Goal: Information Seeking & Learning: Understand process/instructions

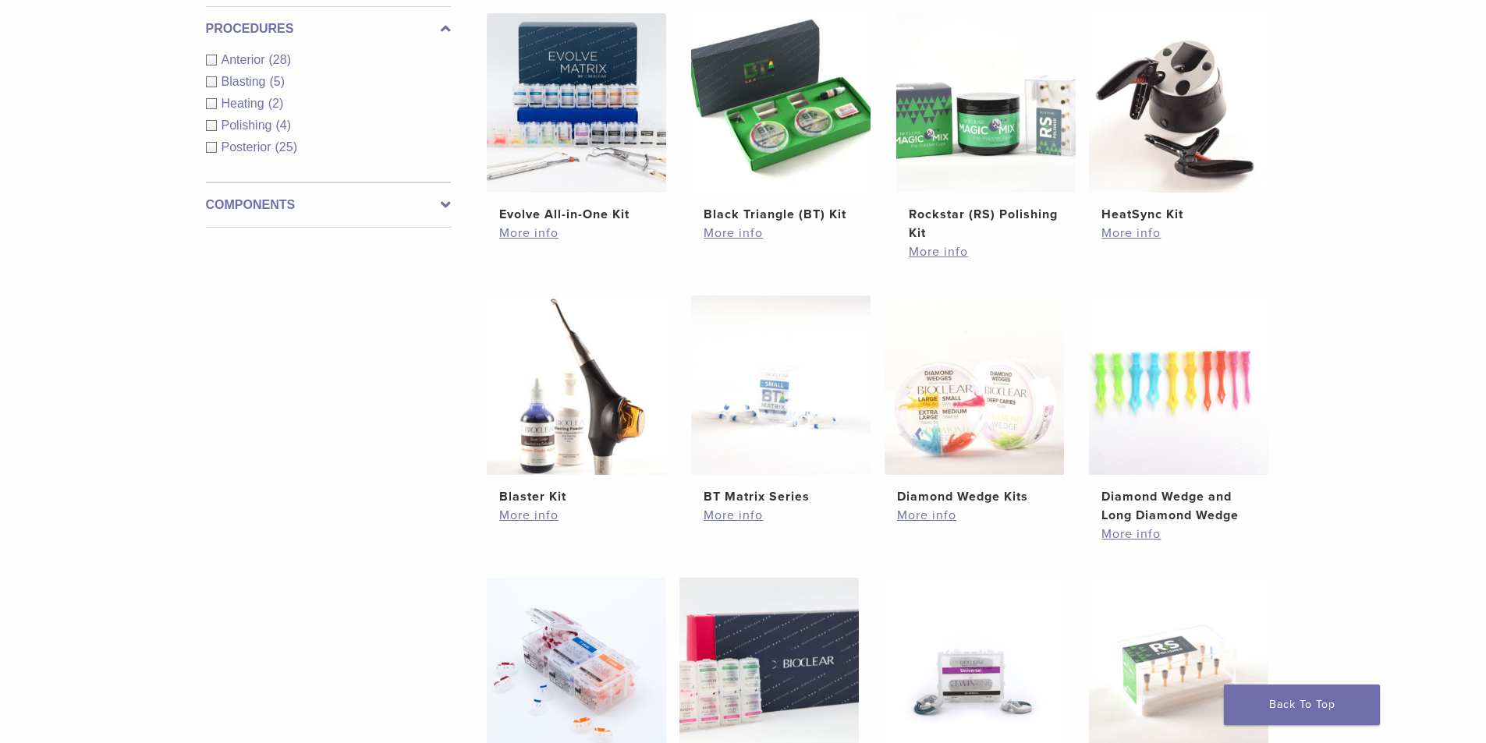
scroll to position [858, 0]
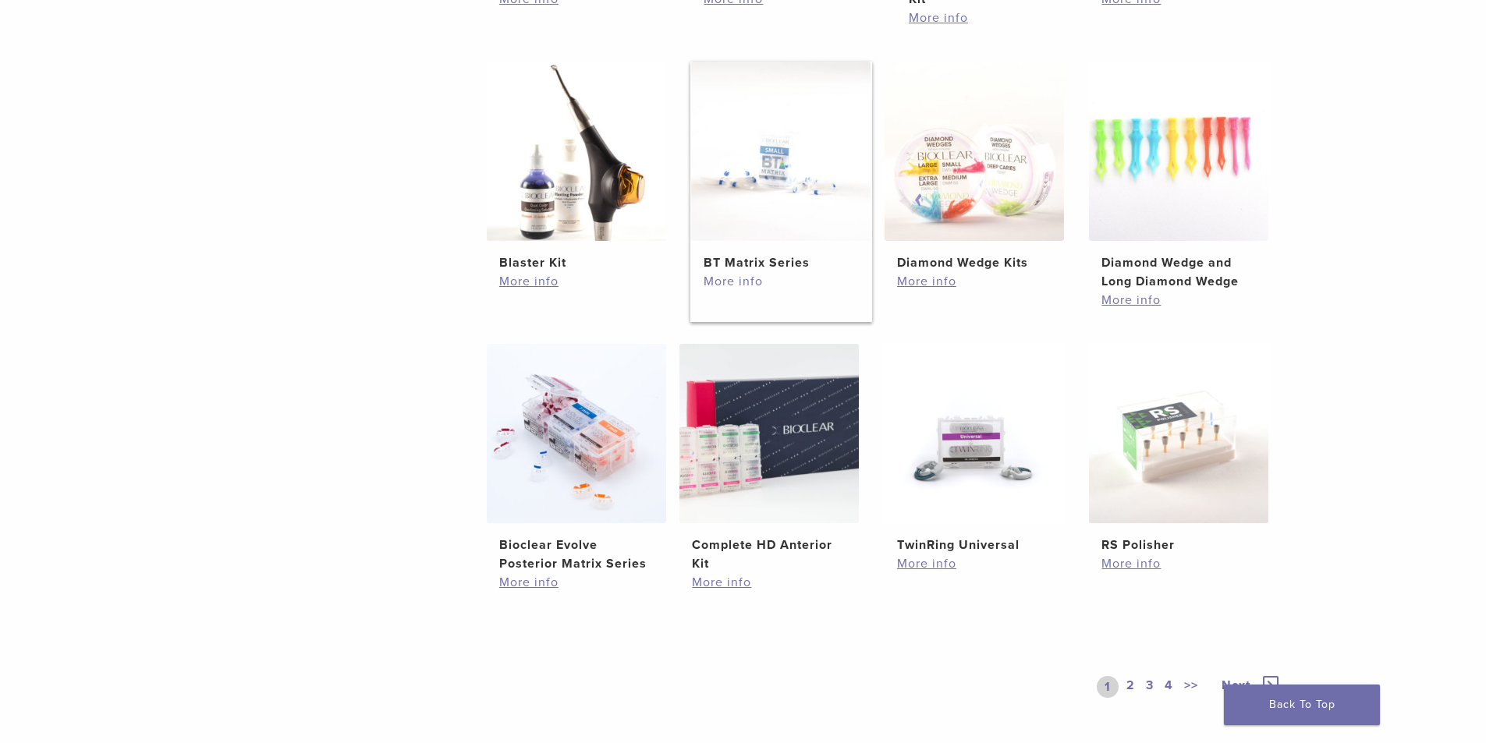
click at [740, 282] on link "More info" at bounding box center [781, 281] width 154 height 19
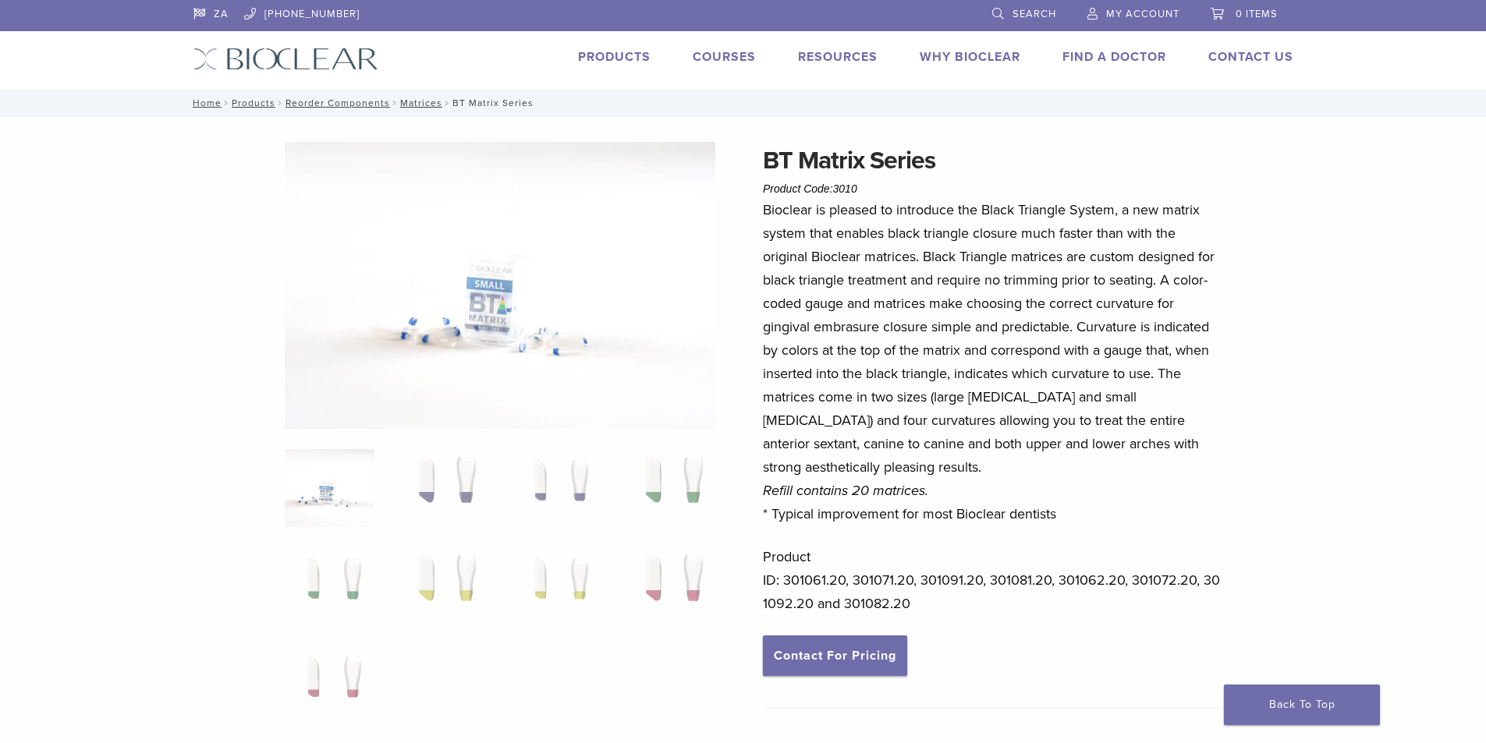
click at [1141, 14] on span "My Account" at bounding box center [1142, 14] width 73 height 12
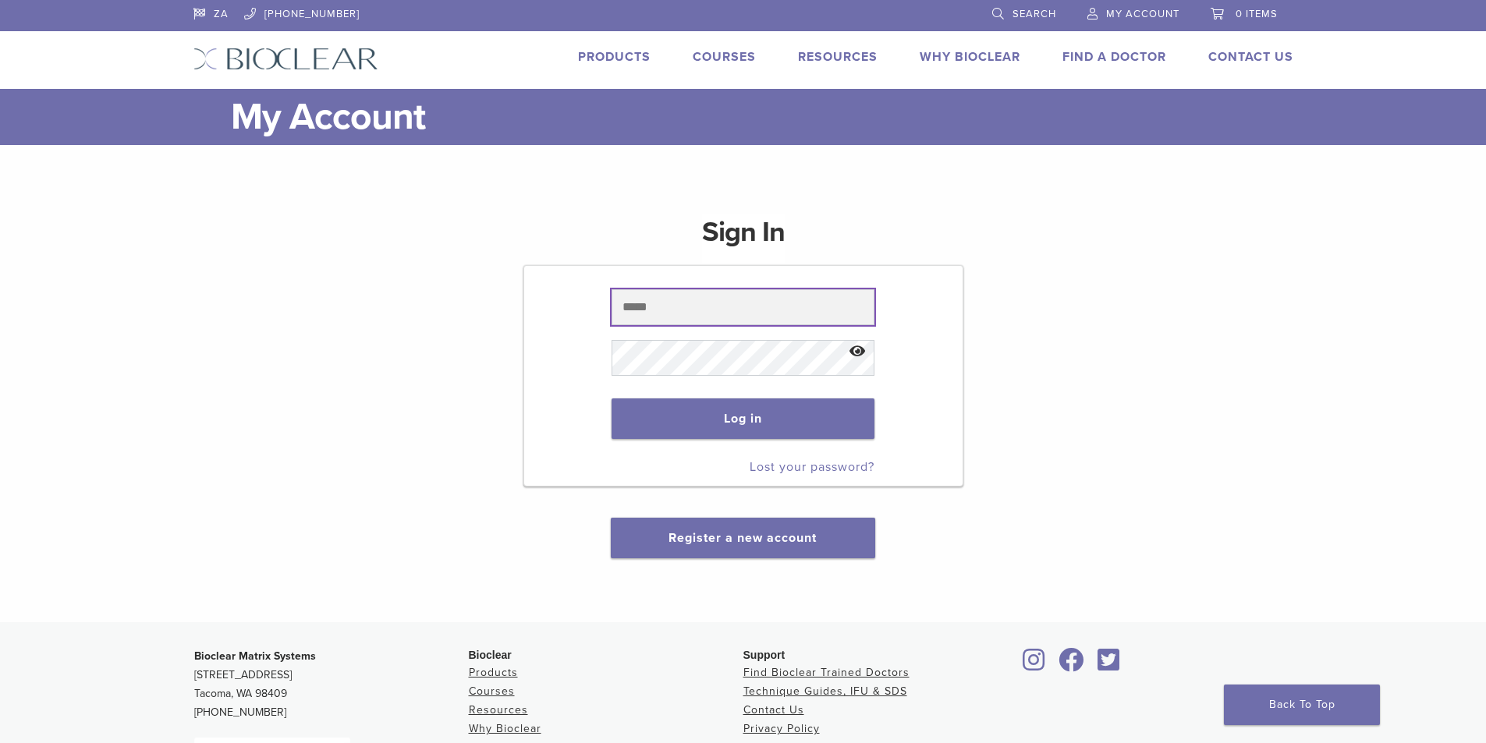
click at [635, 315] on input "text" at bounding box center [743, 307] width 263 height 36
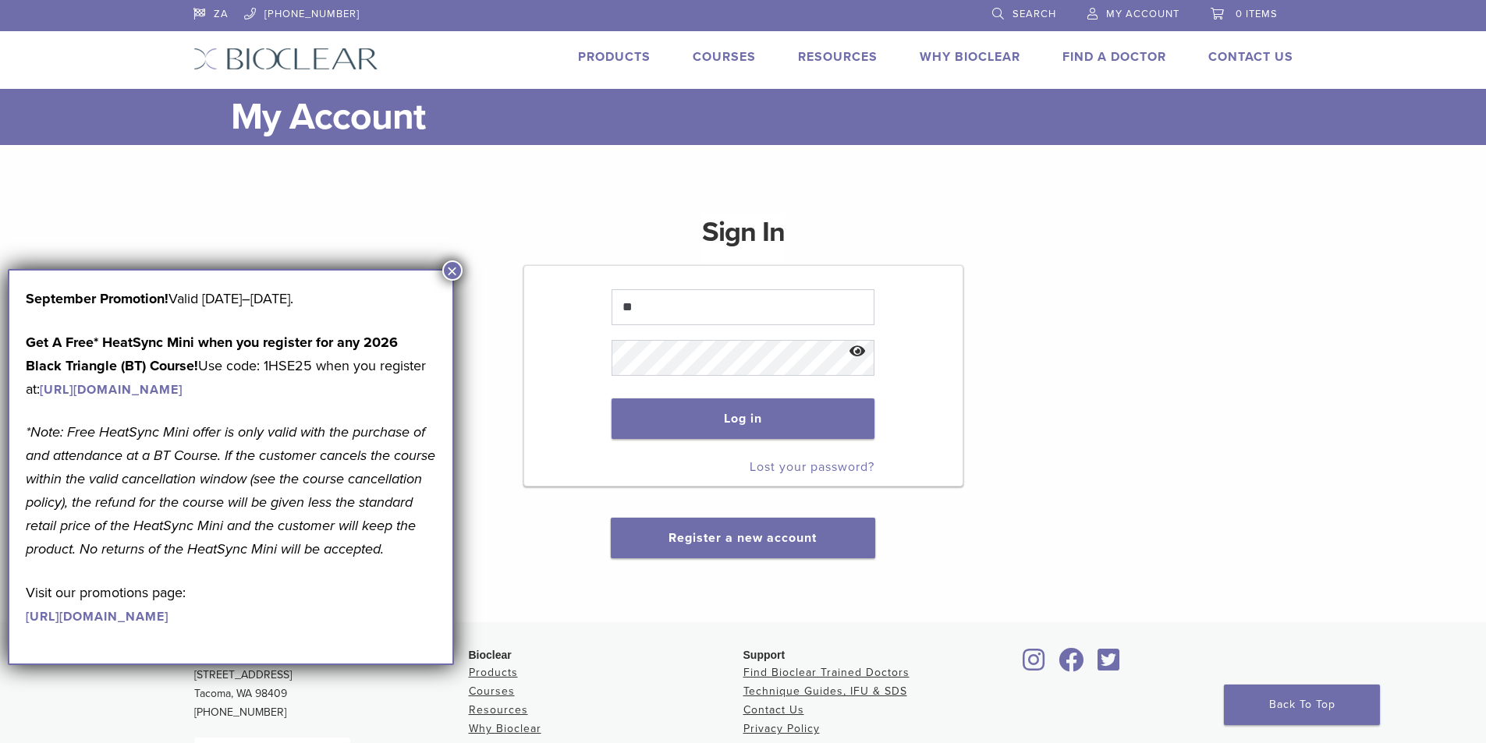
click at [454, 264] on button "×" at bounding box center [452, 271] width 20 height 20
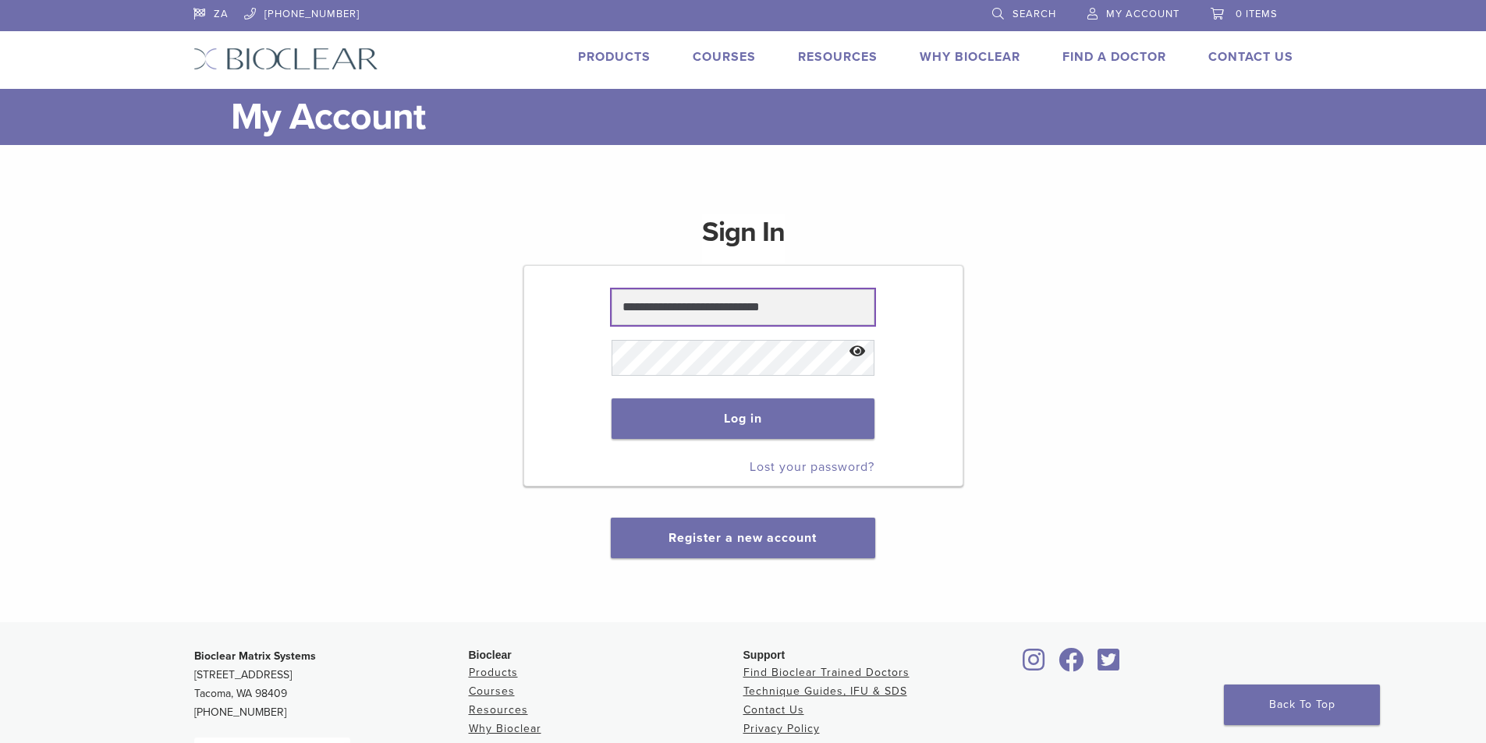
type input "**********"
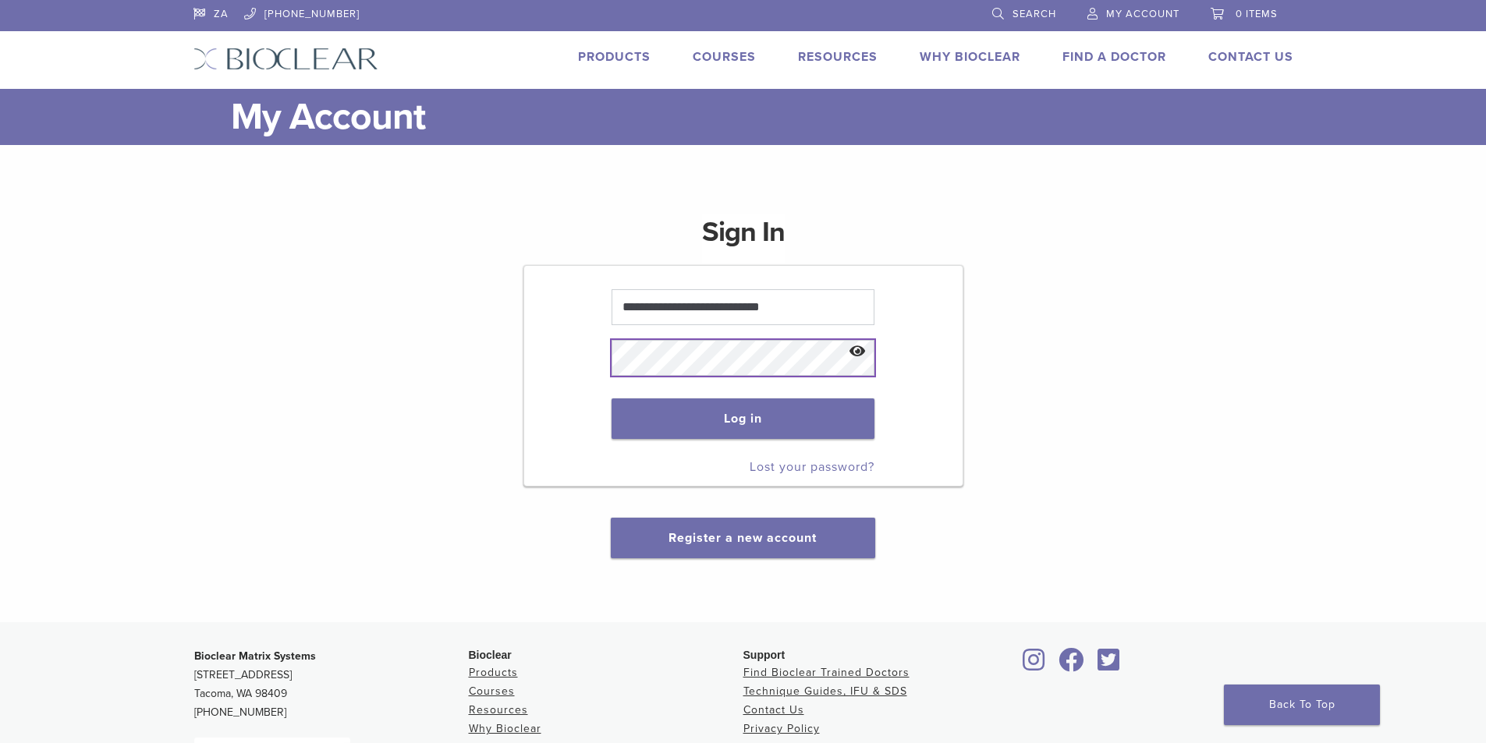
click at [612, 399] on button "Log in" at bounding box center [743, 419] width 263 height 41
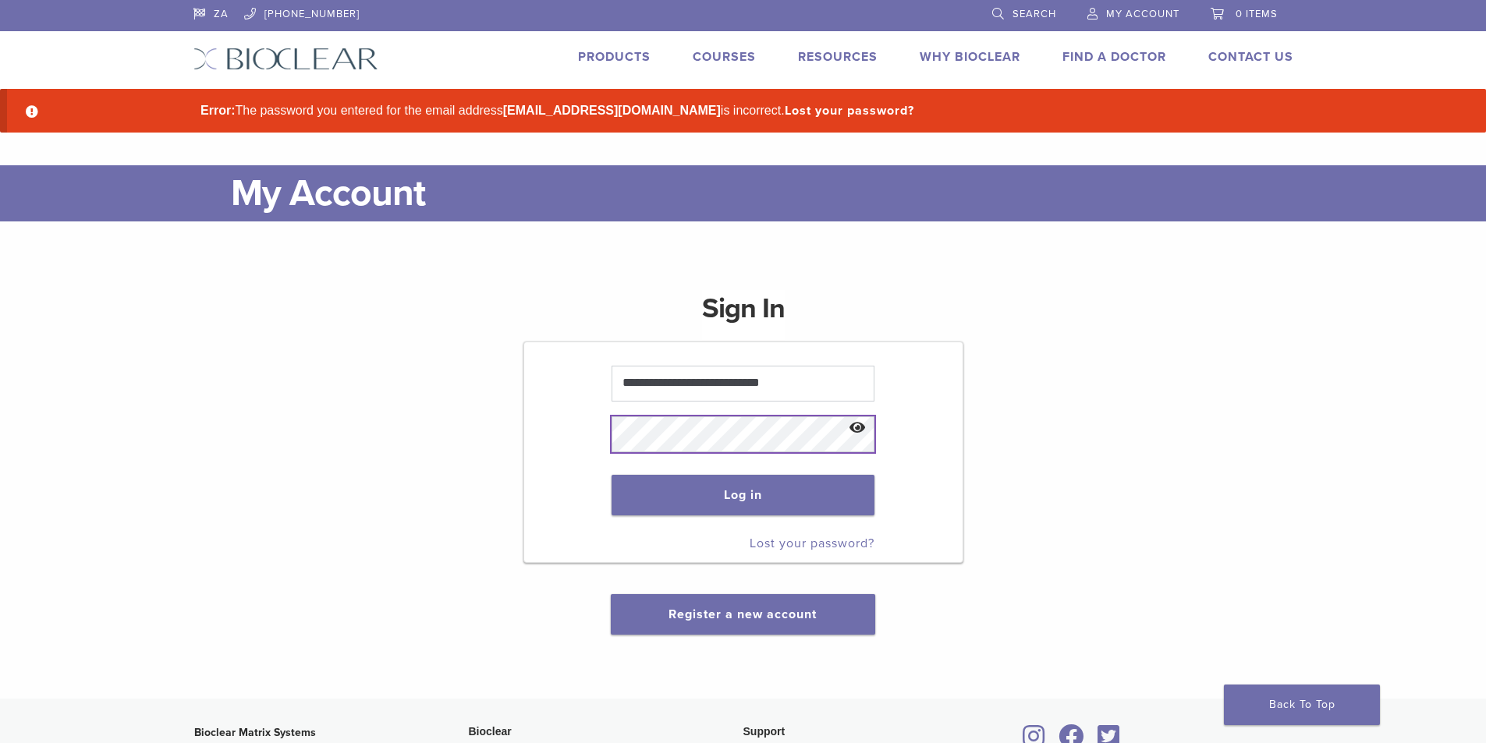
click at [612, 475] on button "Log in" at bounding box center [743, 495] width 263 height 41
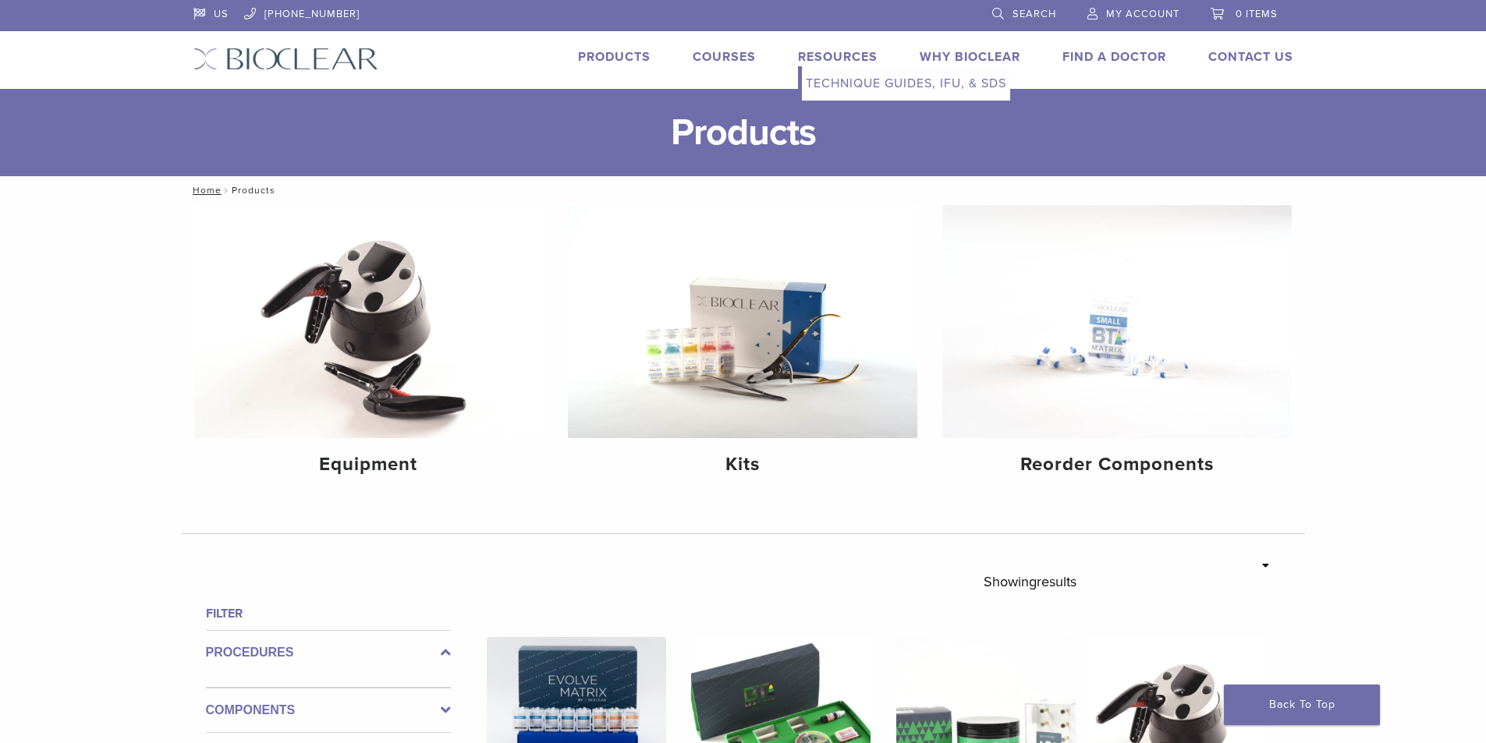
click at [843, 94] on link "Technique Guides, IFU, & SDS" at bounding box center [906, 83] width 208 height 34
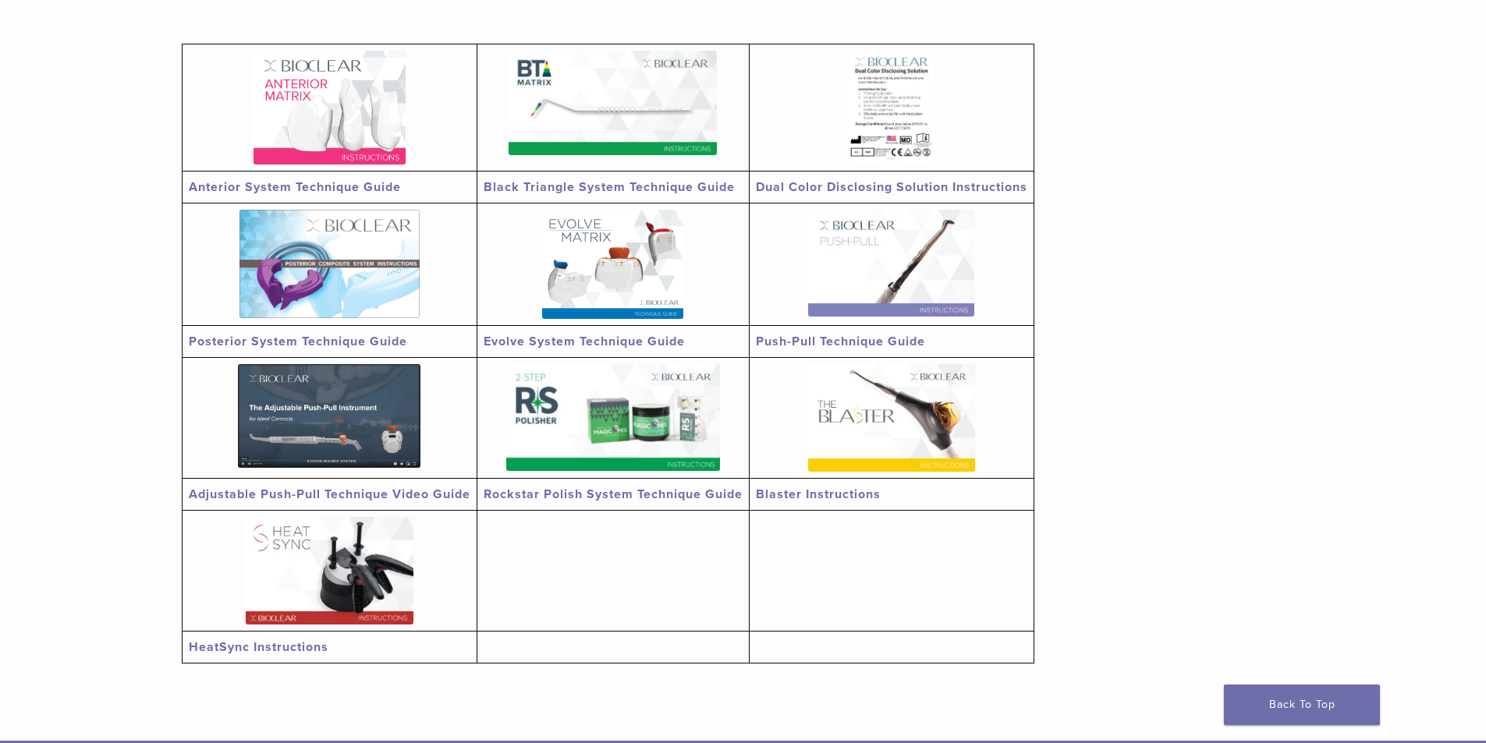
scroll to position [312, 0]
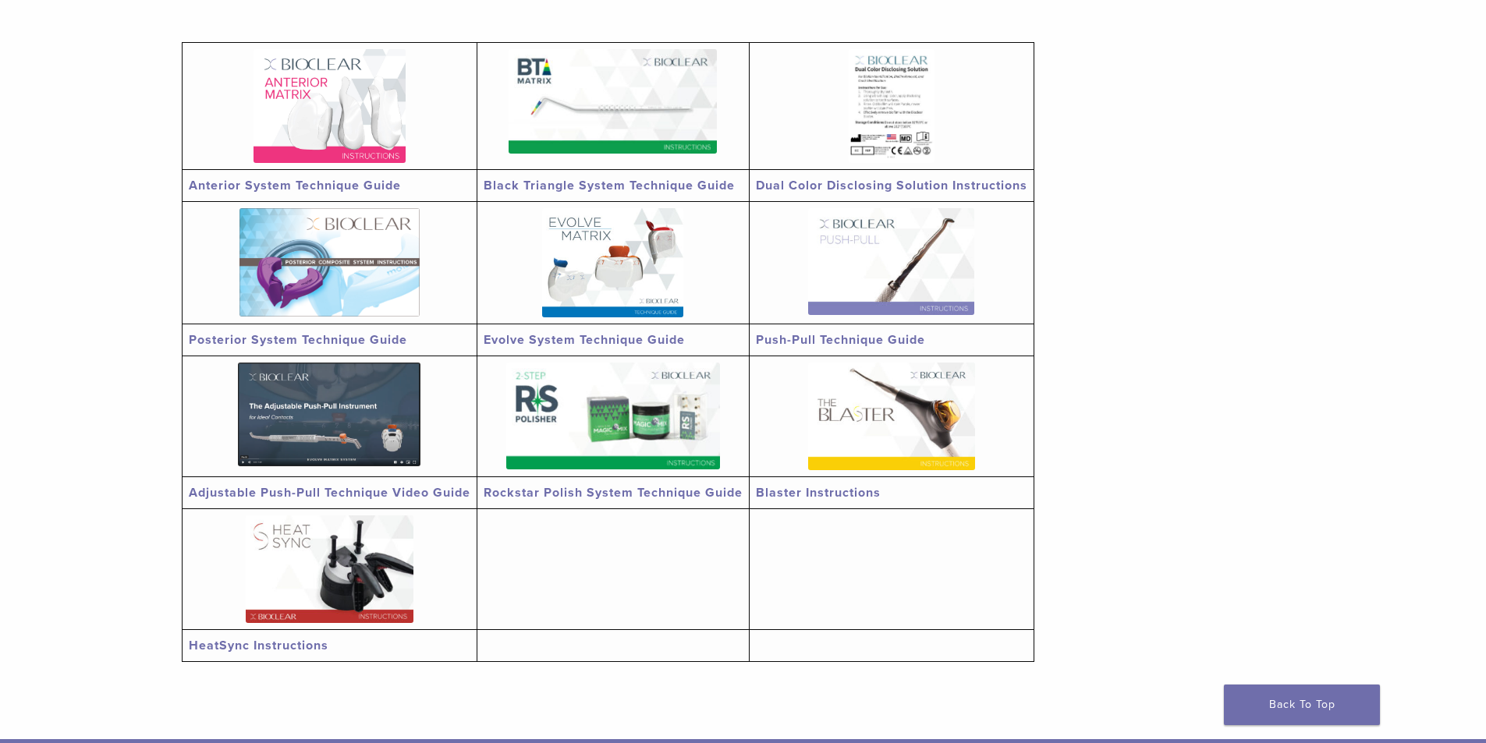
click at [371, 184] on link "Anterior System Technique Guide" at bounding box center [295, 186] width 212 height 16
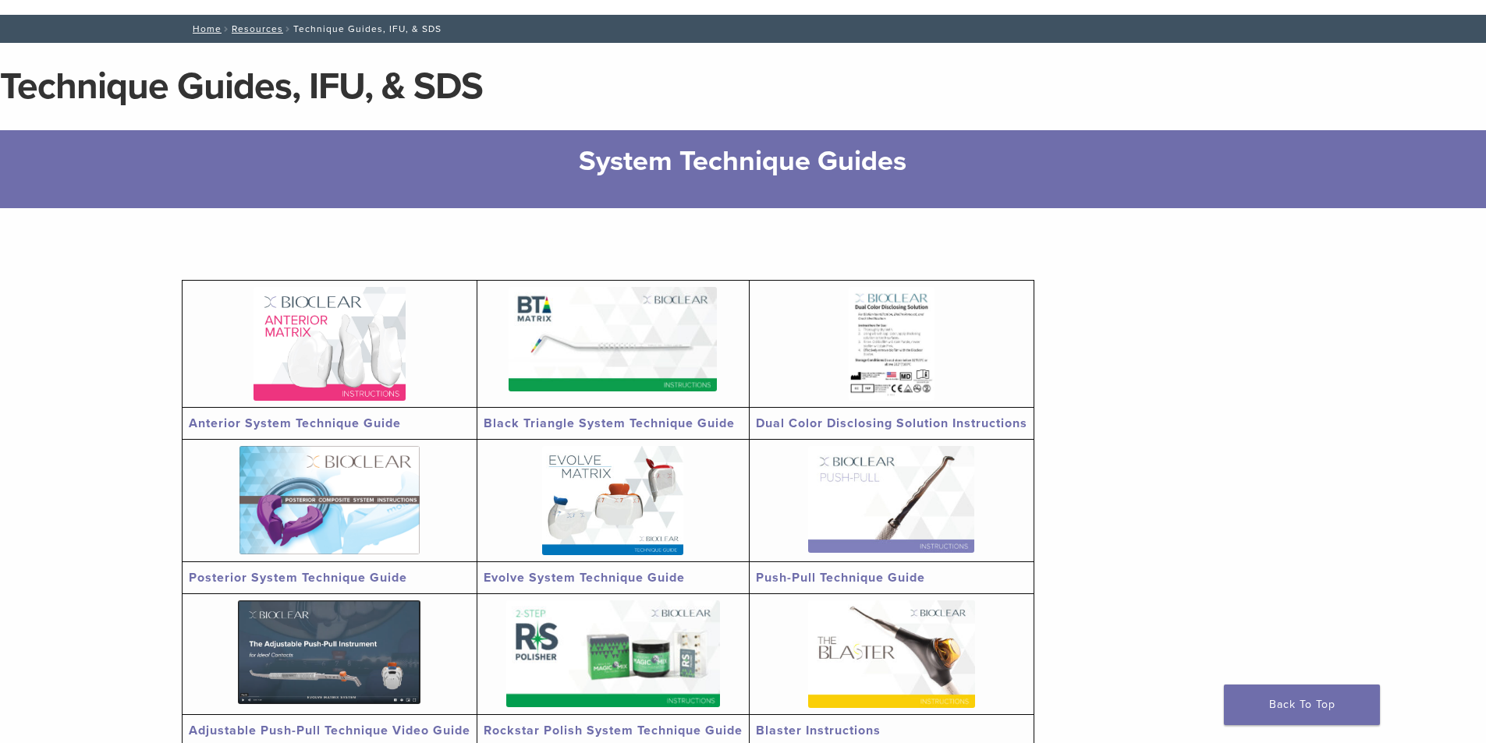
scroll to position [0, 0]
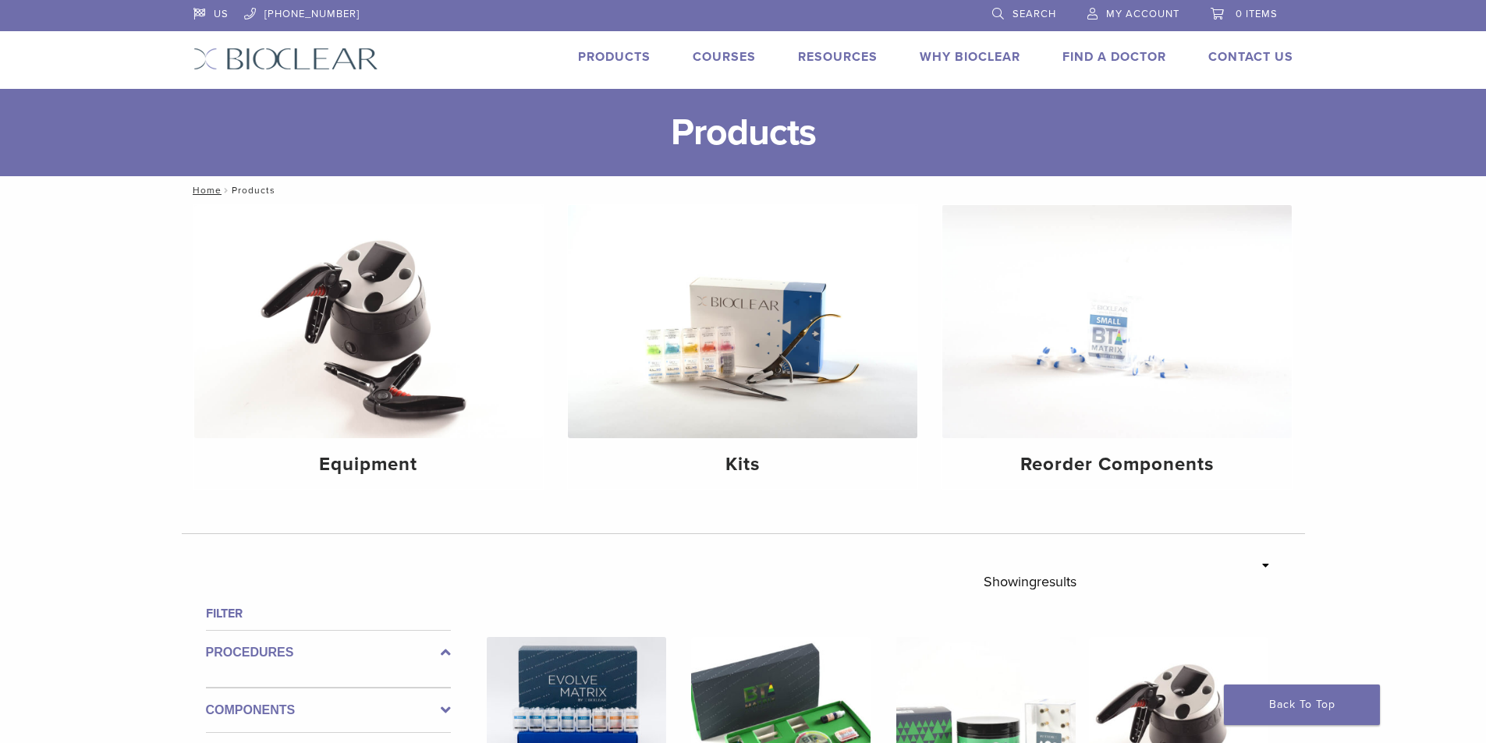
click at [1131, 14] on span "My Account" at bounding box center [1142, 14] width 73 height 12
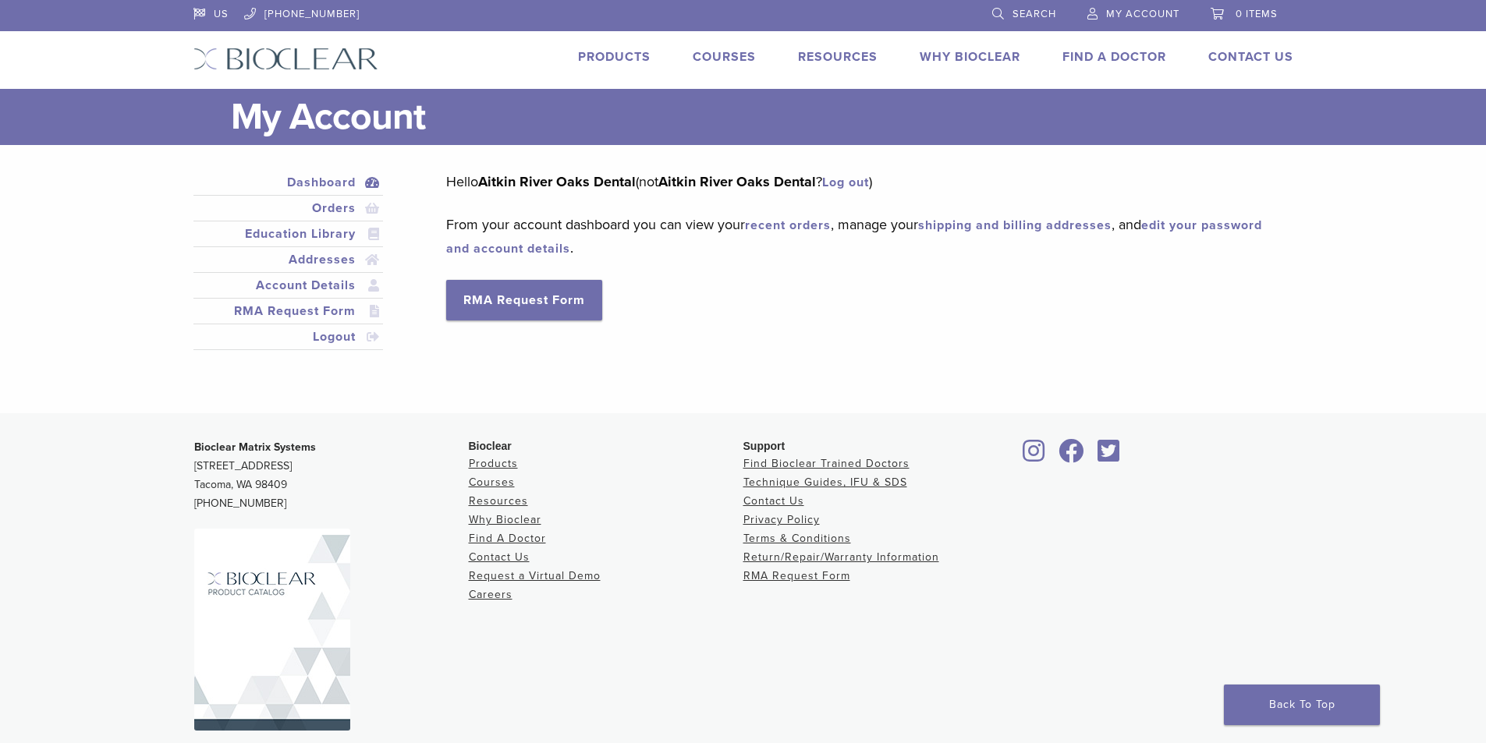
click at [608, 52] on link "Products" at bounding box center [614, 57] width 73 height 16
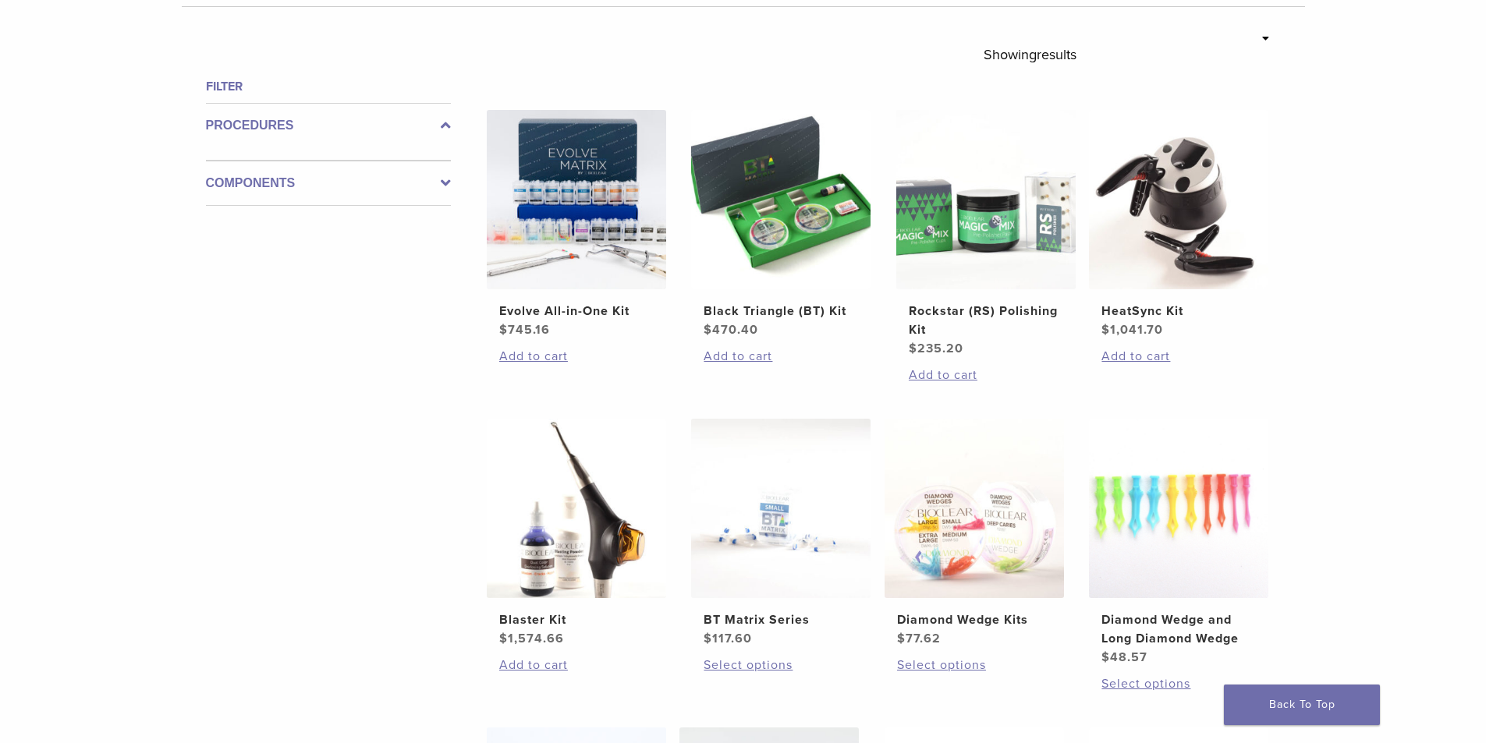
scroll to position [546, 0]
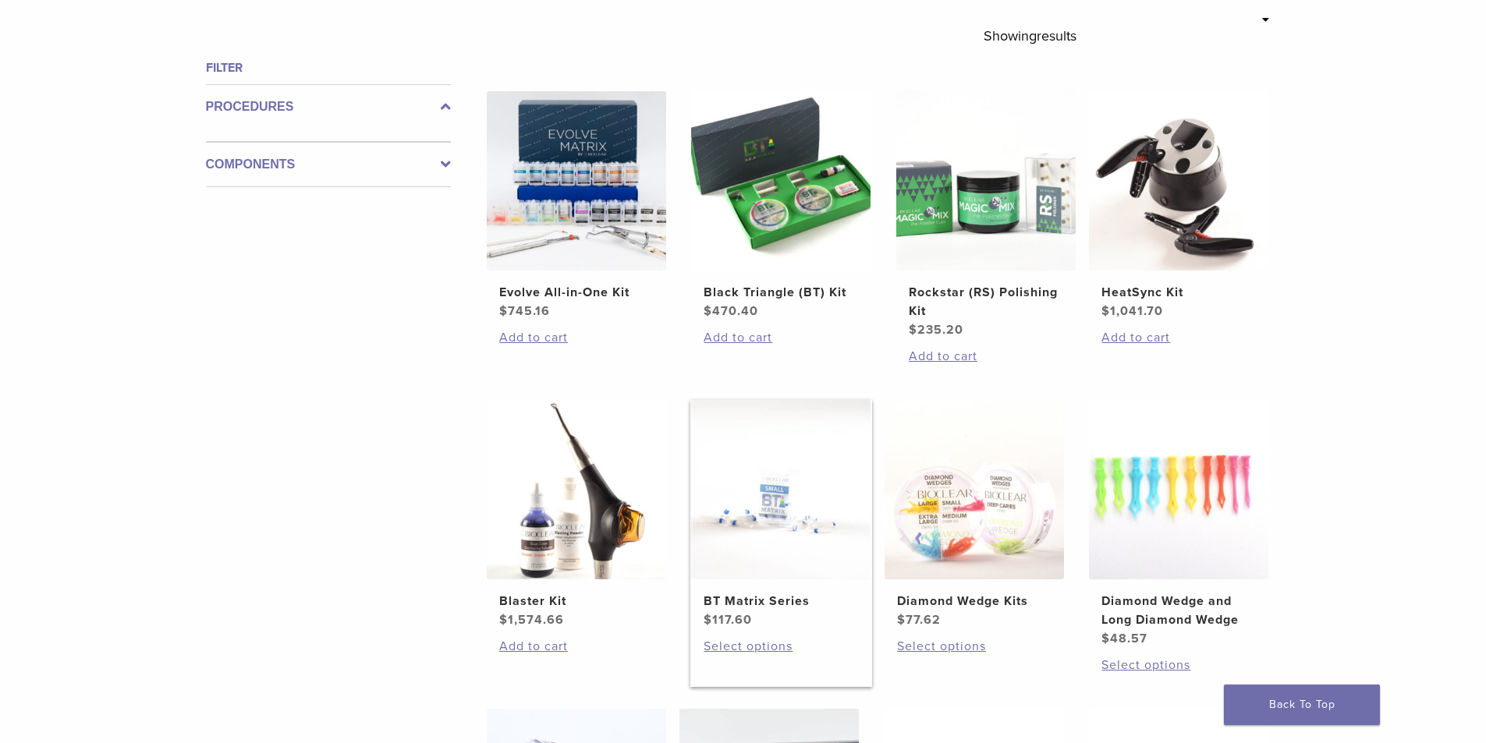
click at [768, 598] on h2 "BT Matrix Series" at bounding box center [781, 601] width 154 height 19
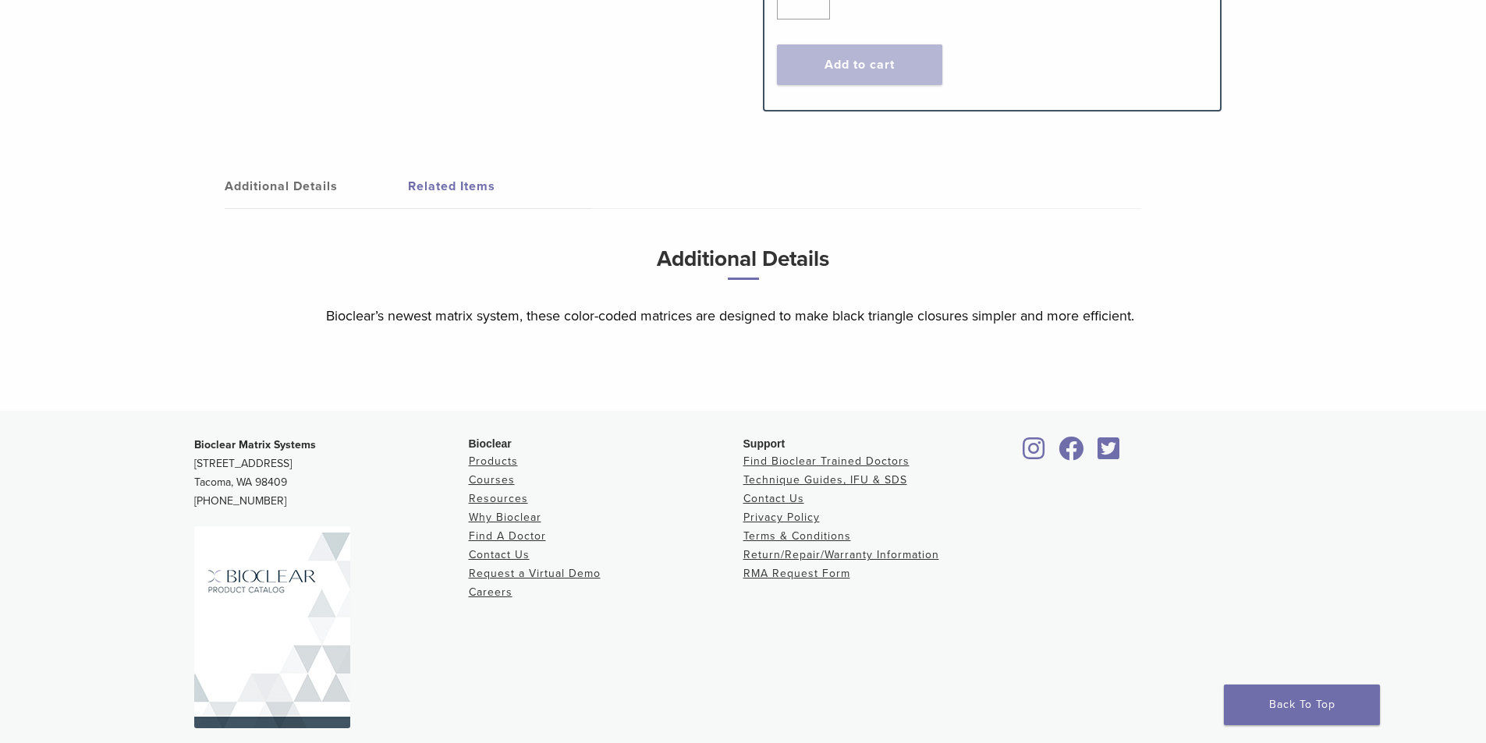
scroll to position [858, 0]
click at [291, 184] on link "Additional Details" at bounding box center [316, 183] width 183 height 44
click at [299, 181] on link "Additional Details" at bounding box center [316, 183] width 183 height 44
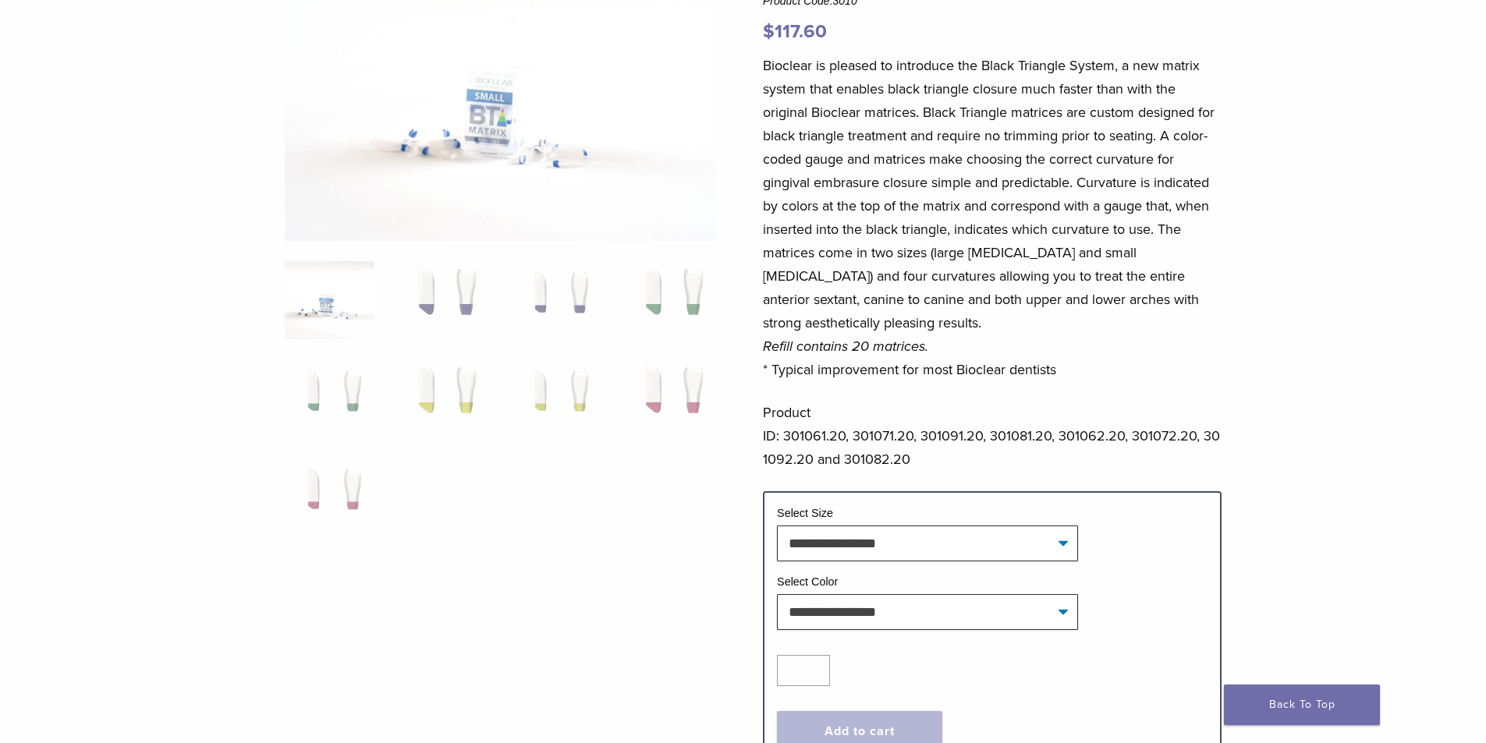
scroll to position [0, 0]
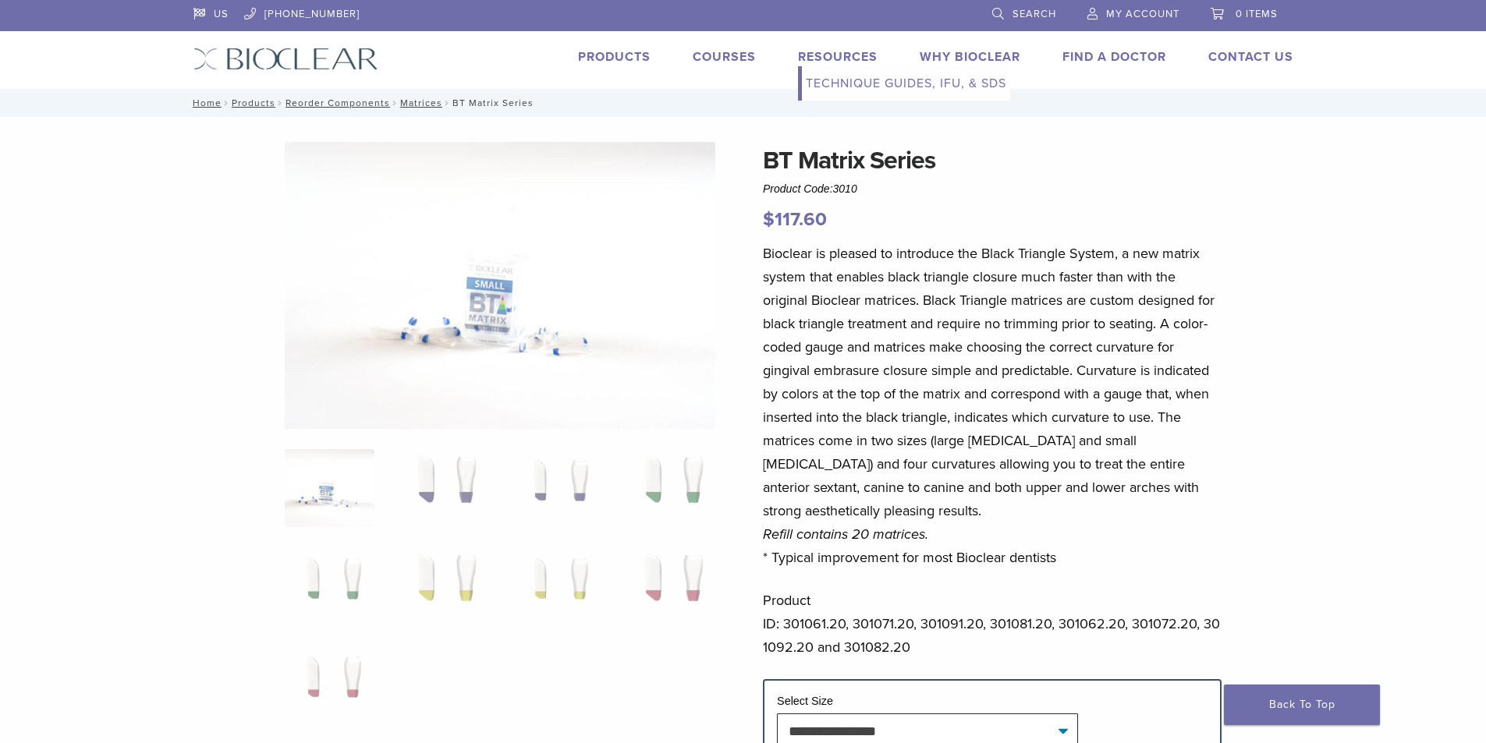
click at [830, 78] on link "Technique Guides, IFU, & SDS" at bounding box center [906, 83] width 208 height 34
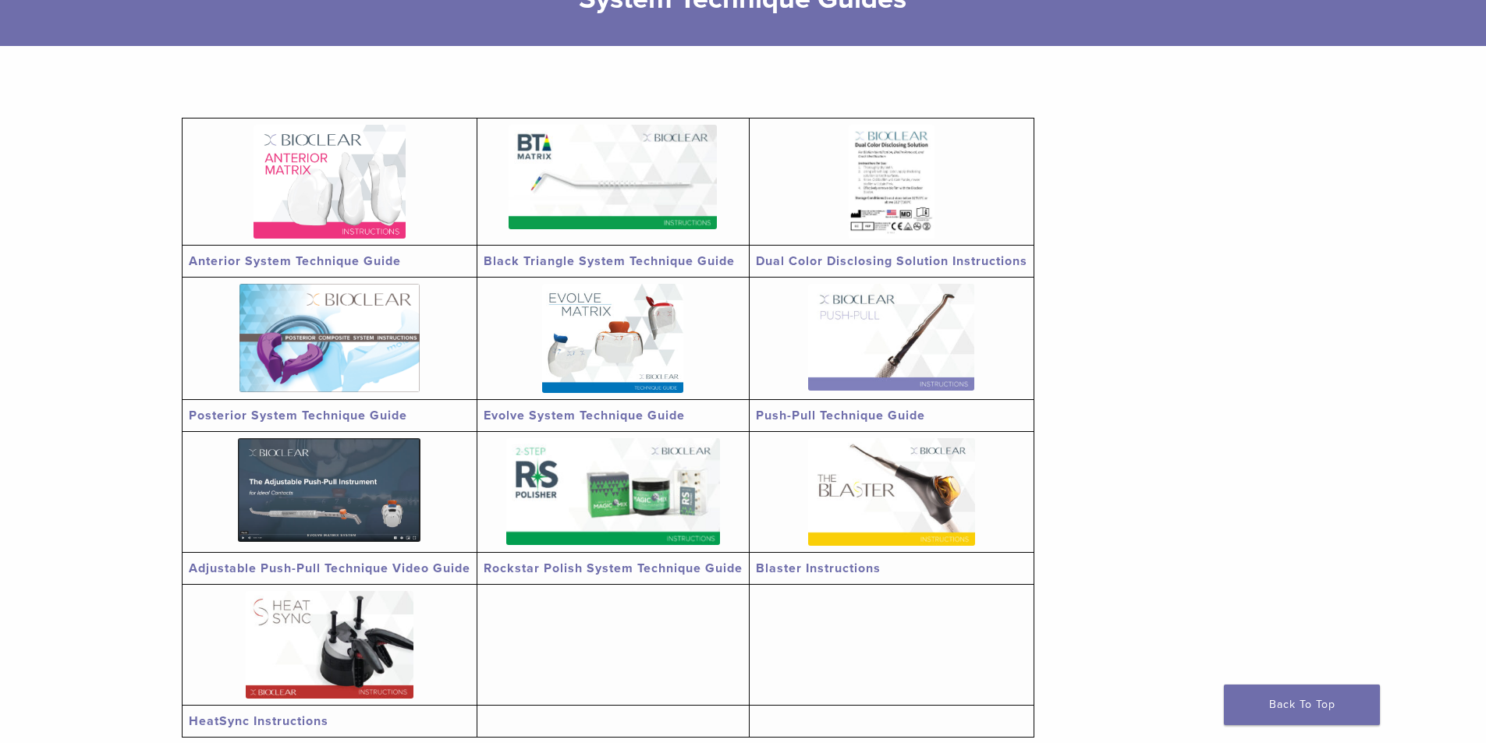
scroll to position [234, 0]
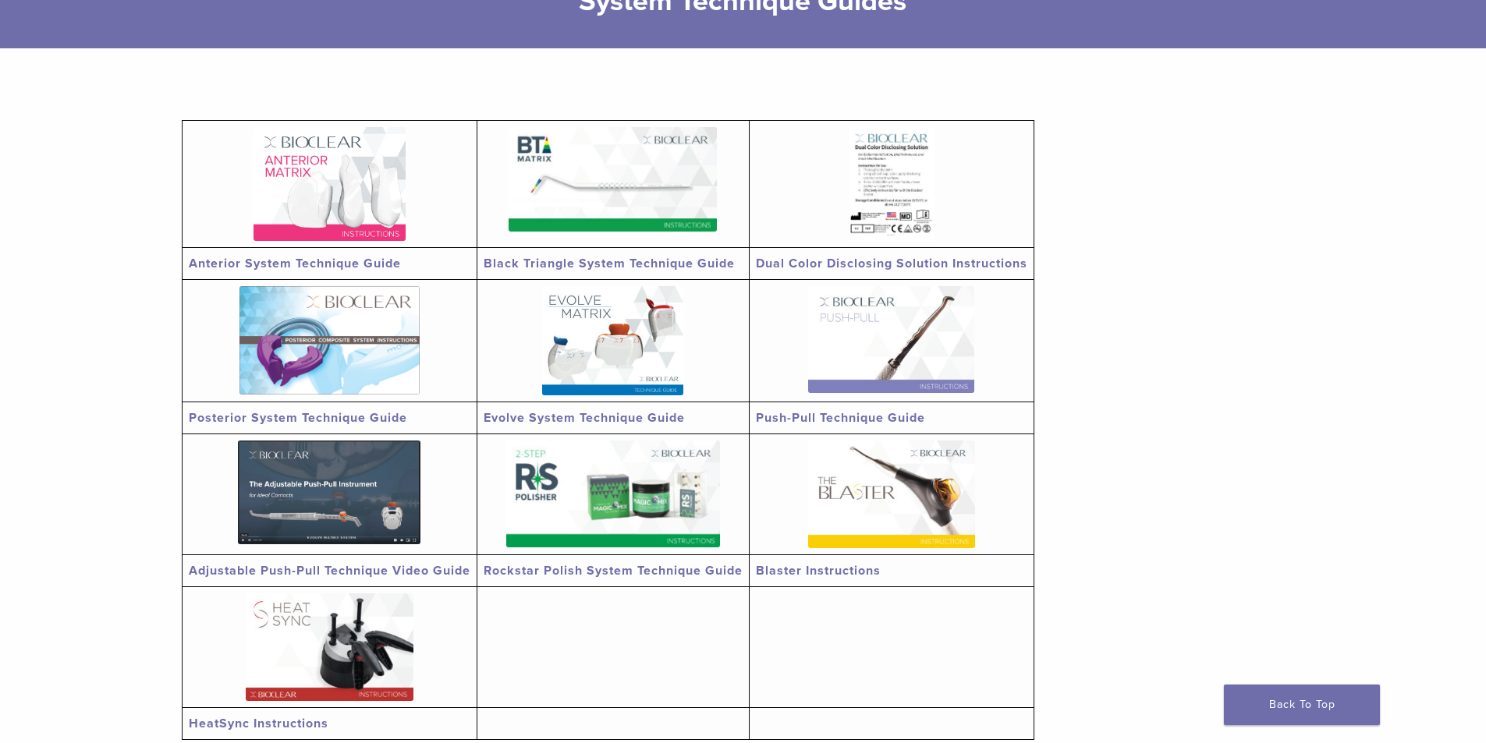
click at [686, 263] on link "Black Triangle System Technique Guide" at bounding box center [609, 264] width 251 height 16
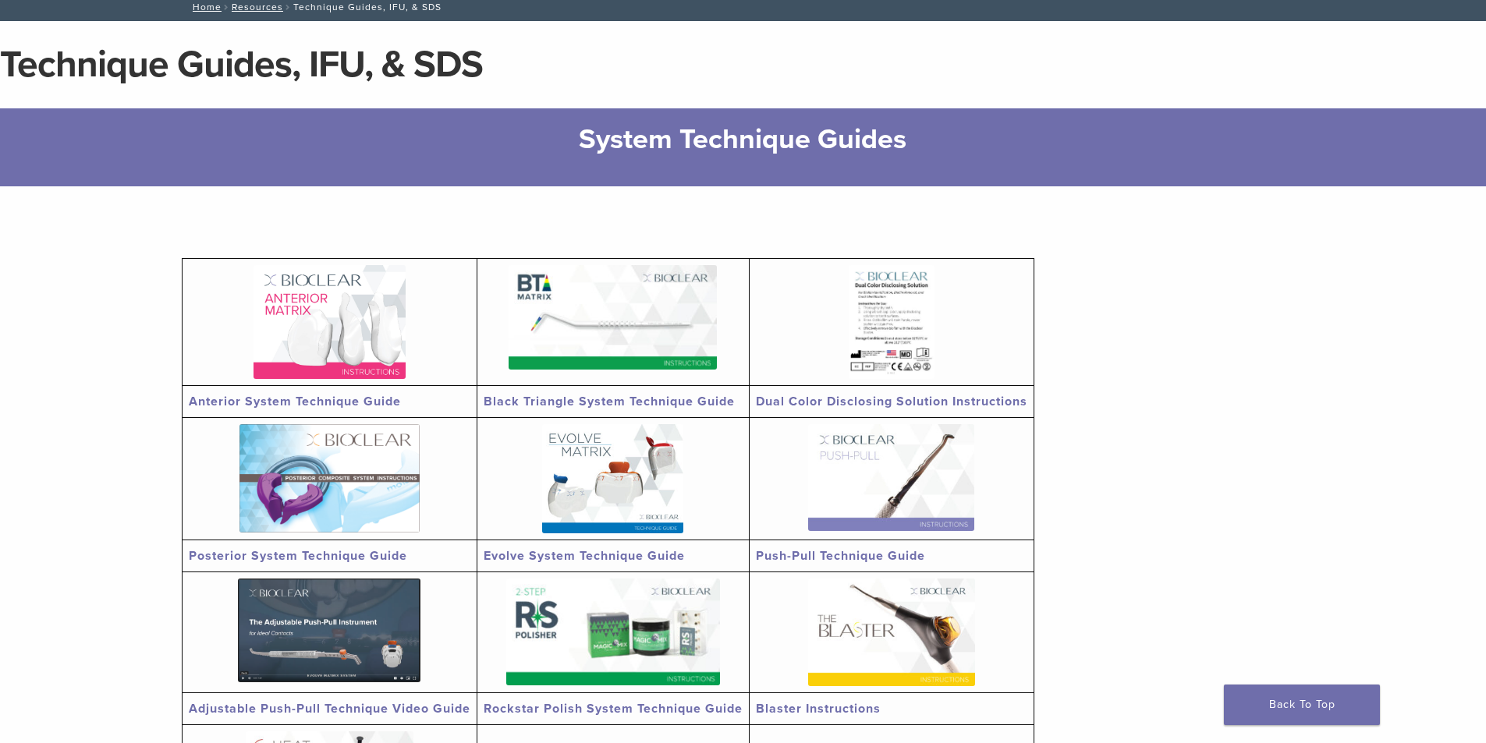
scroll to position [0, 0]
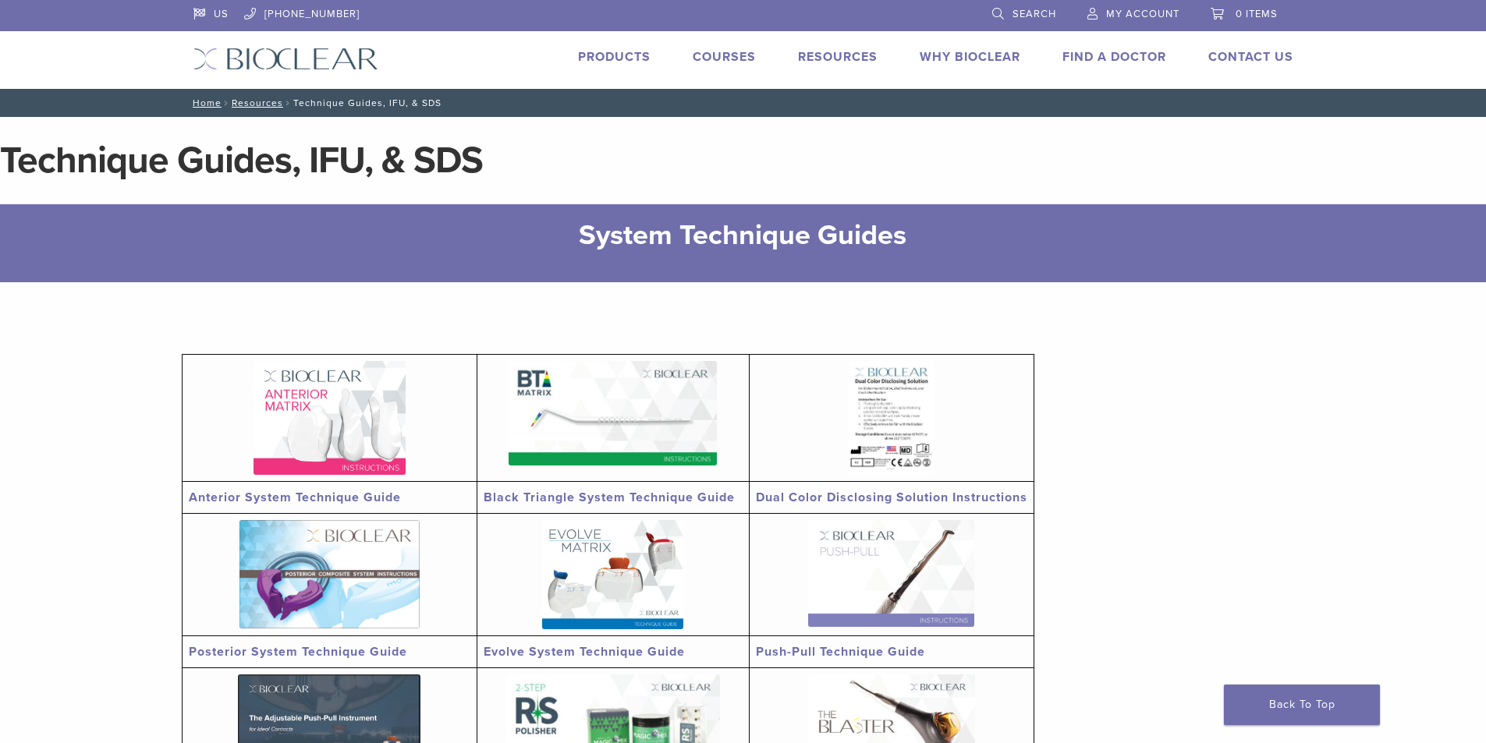
click at [591, 59] on link "Products" at bounding box center [614, 57] width 73 height 16
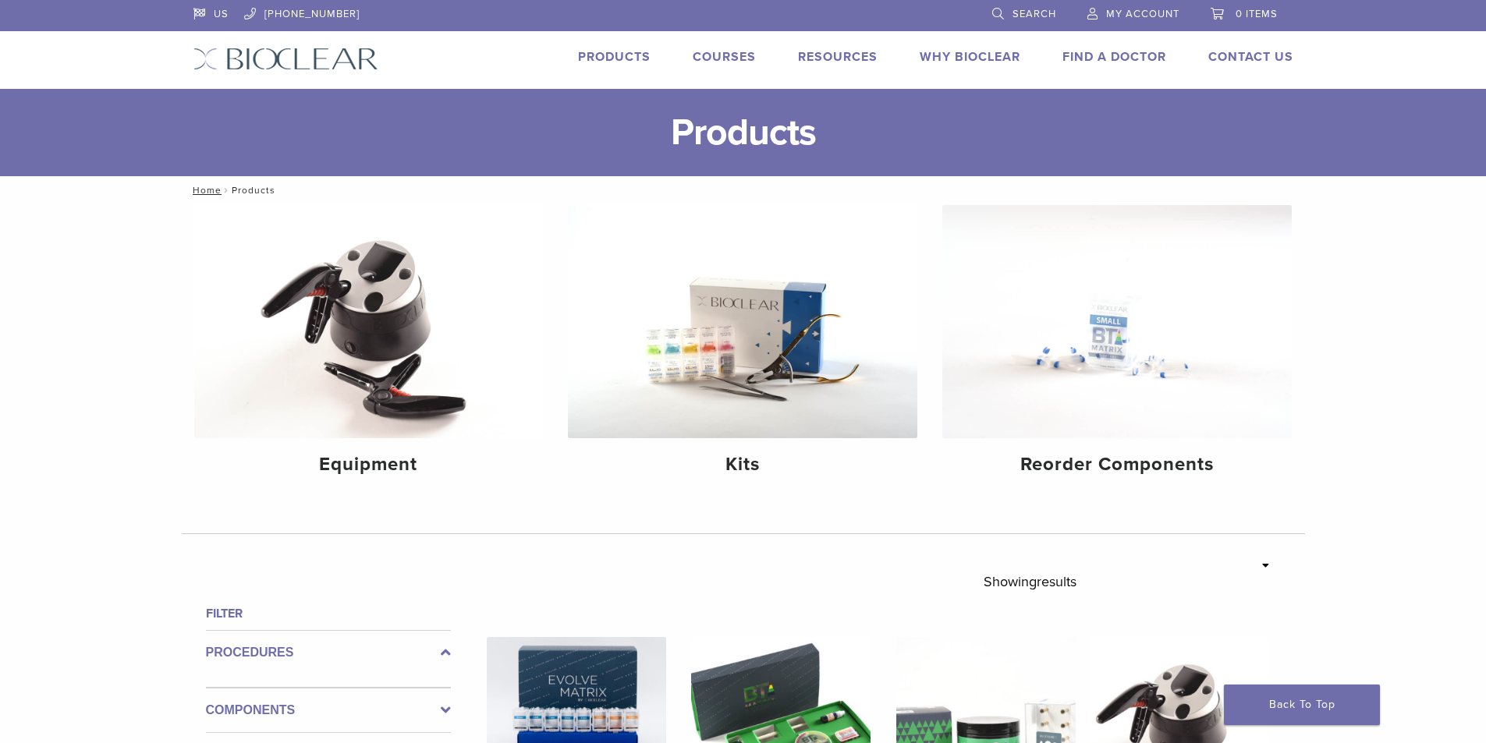
click at [986, 55] on link "Why Bioclear" at bounding box center [970, 57] width 101 height 16
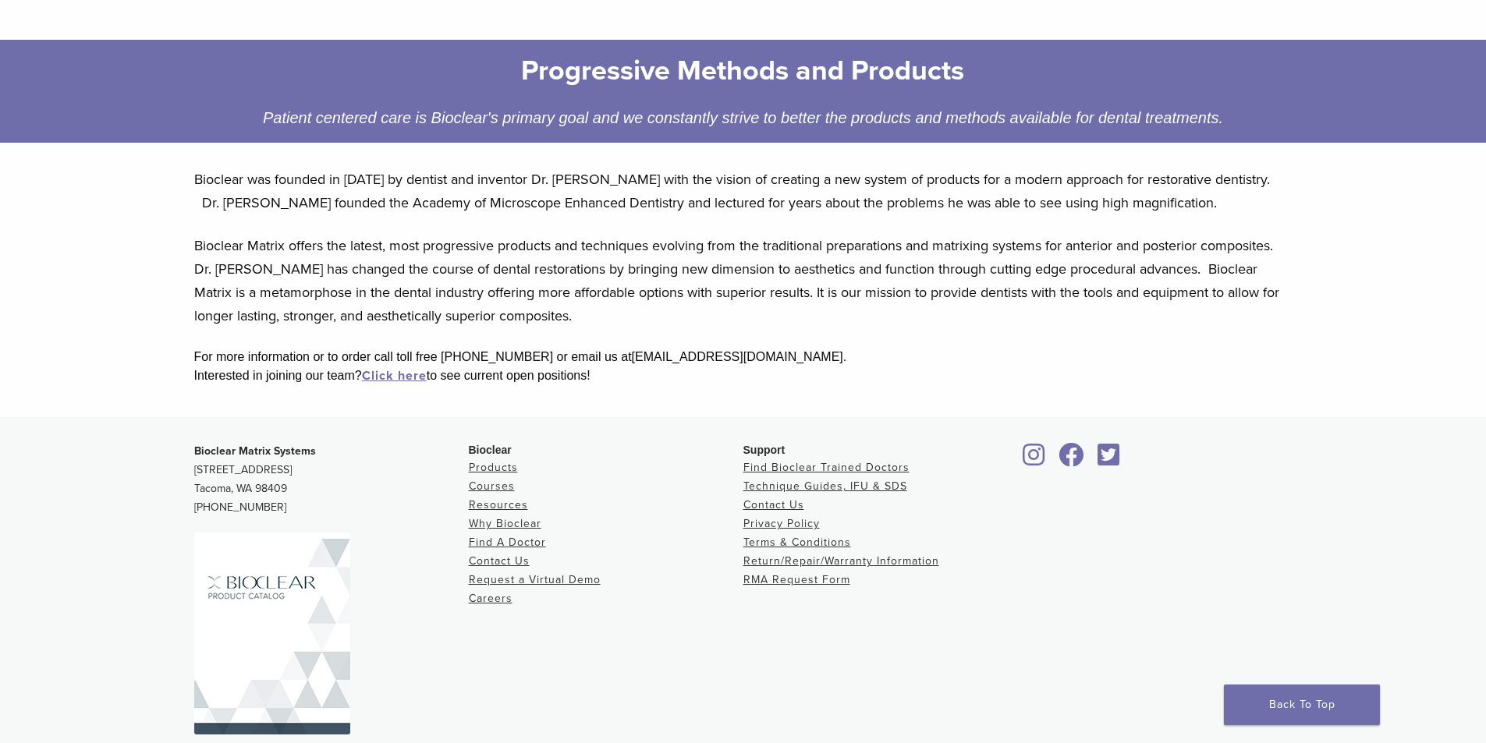
scroll to position [249, 0]
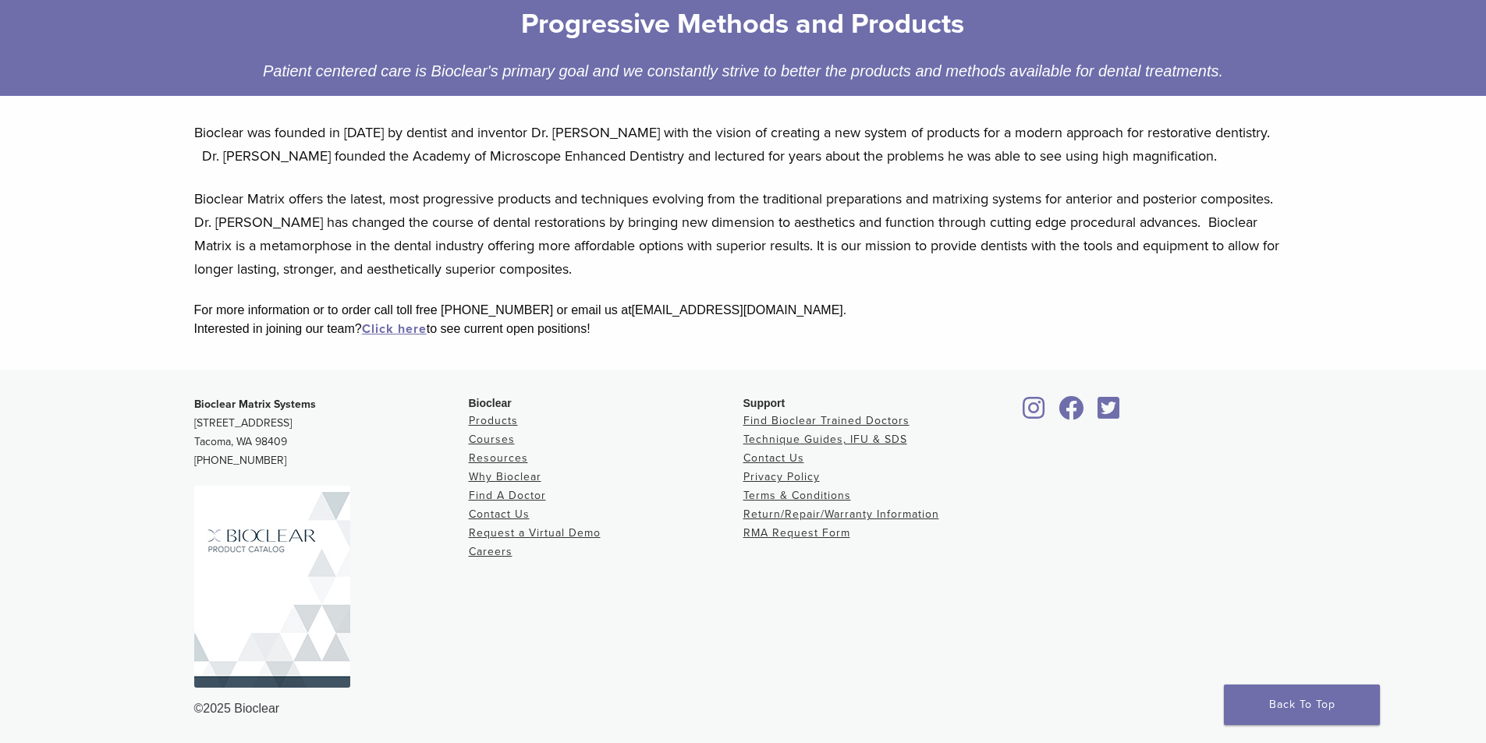
click at [270, 574] on img at bounding box center [272, 587] width 156 height 202
